Goal: Transaction & Acquisition: Subscribe to service/newsletter

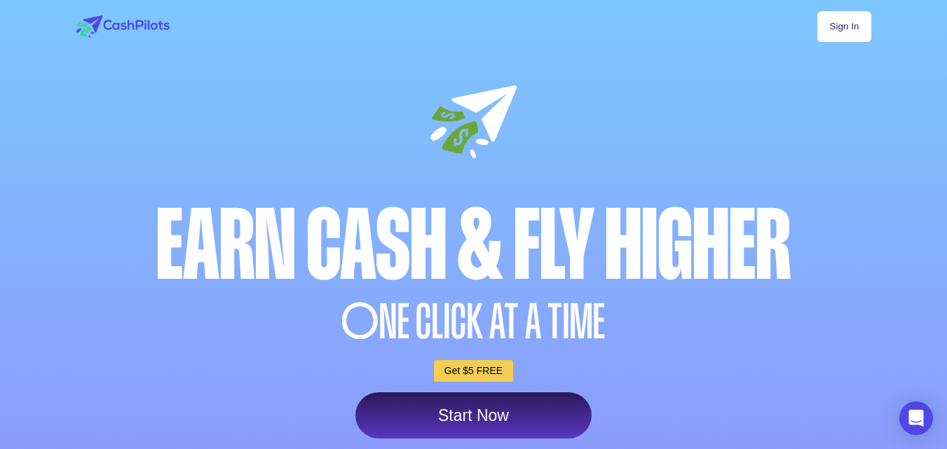
click at [946, 443] on div at bounding box center [473, 425] width 947 height 850
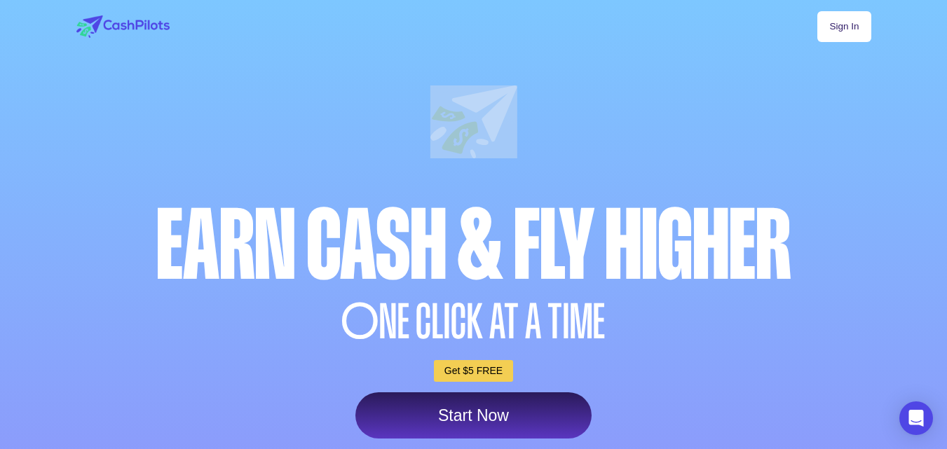
click at [946, 443] on div at bounding box center [473, 425] width 947 height 850
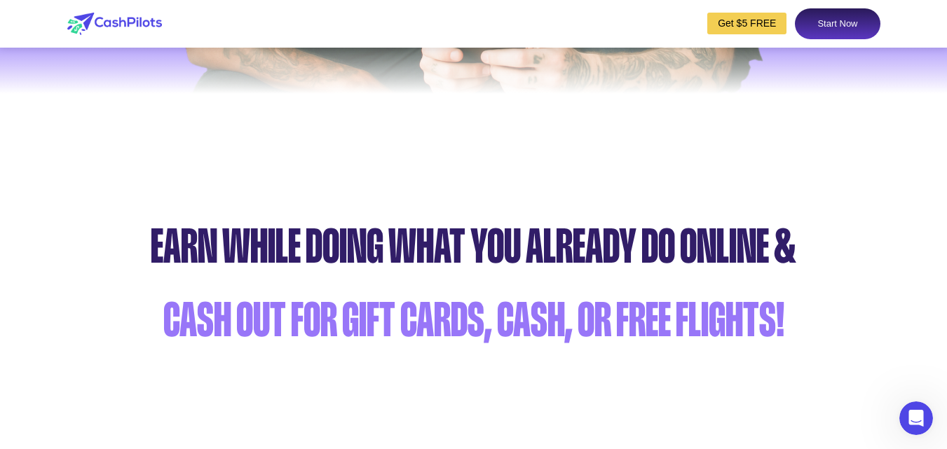
scroll to position [777, 0]
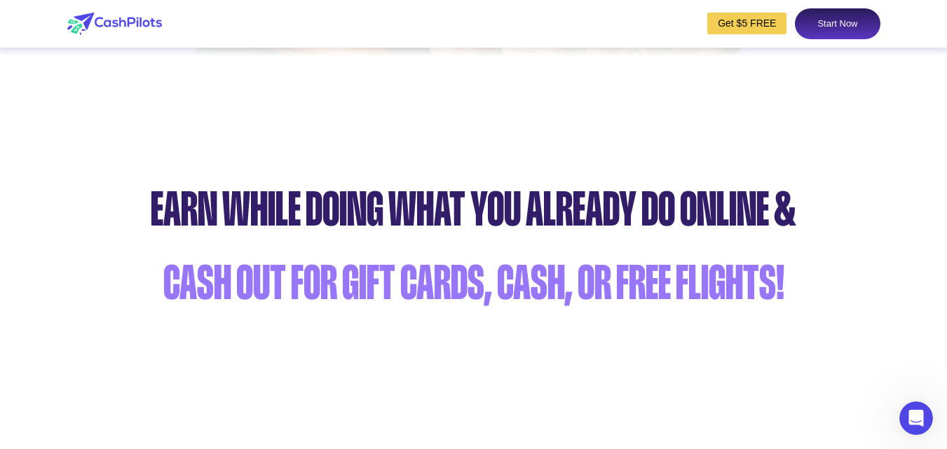
click at [850, 20] on link "Start Now" at bounding box center [837, 23] width 85 height 31
